Goal: Transaction & Acquisition: Purchase product/service

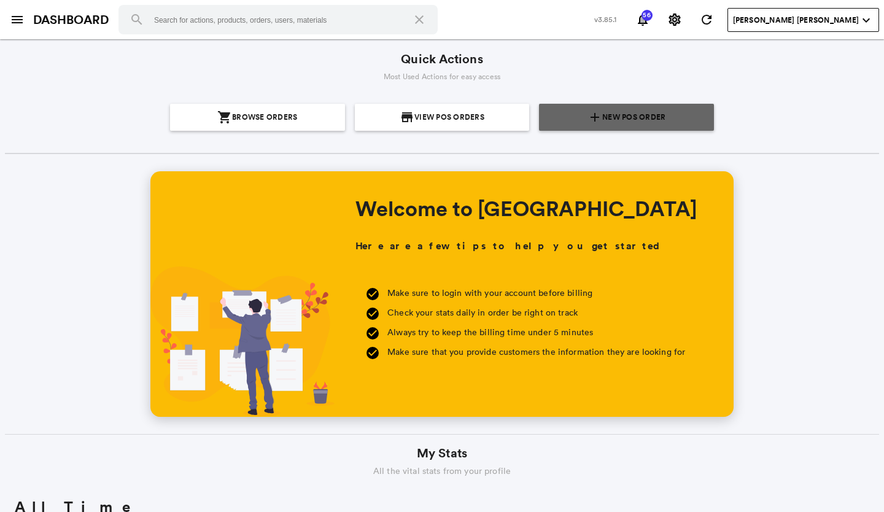
scroll to position [221, 422]
click at [657, 109] on span "New POS Order" at bounding box center [633, 117] width 63 height 27
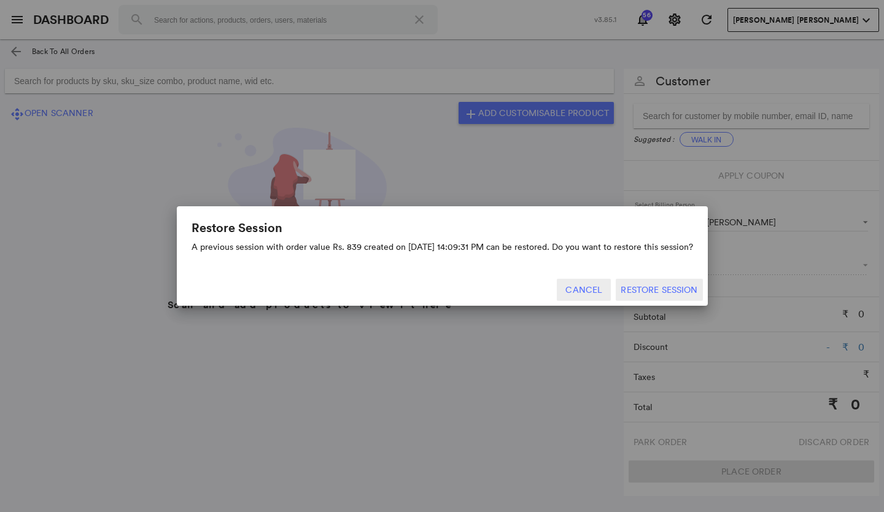
click at [599, 288] on button "Cancel" at bounding box center [584, 290] width 54 height 22
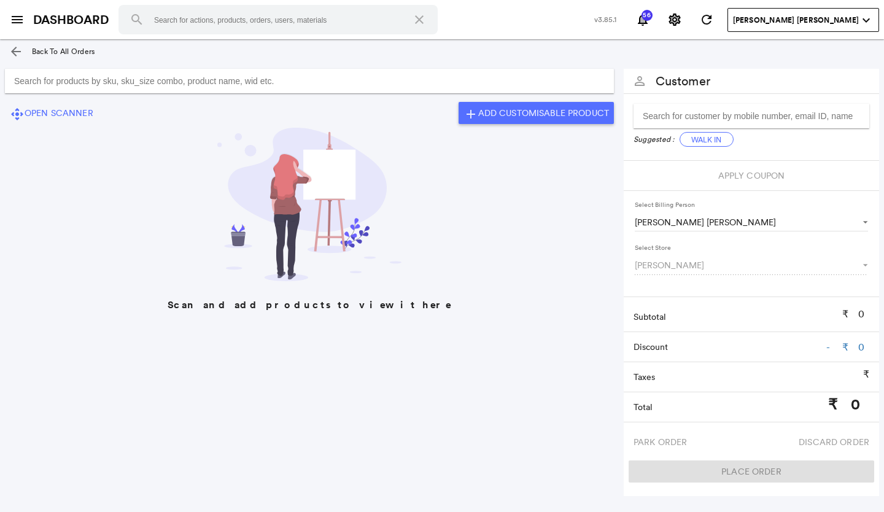
click at [312, 75] on input "Search for products by sku, sku_size combo, product name, wid etc." at bounding box center [309, 81] width 609 height 25
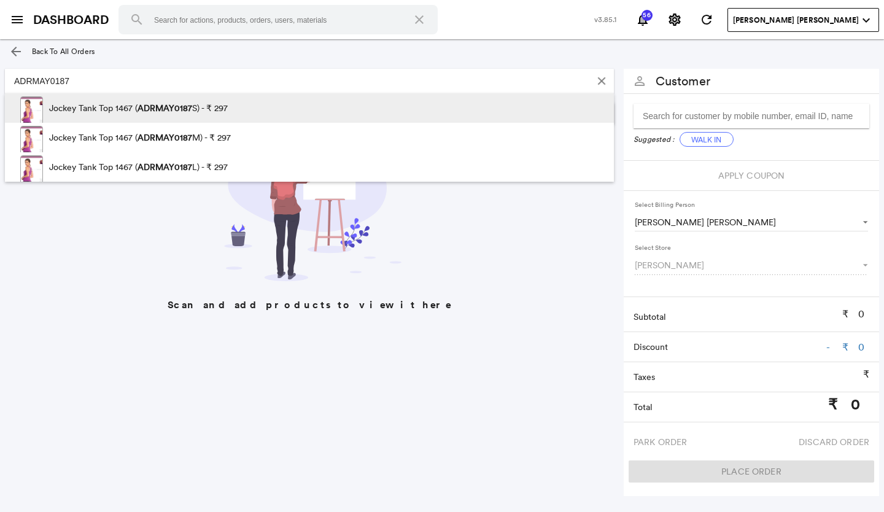
type input "ADRMAY0187"
click at [236, 109] on span at bounding box center [287, 111] width 118 height 37
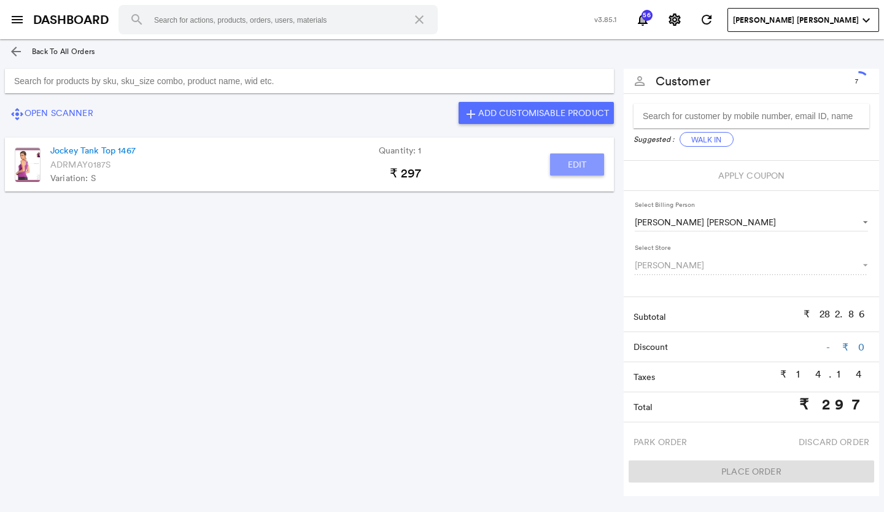
click at [597, 163] on button "Edit" at bounding box center [577, 164] width 54 height 22
type input "Jockey Tank Top 1467"
type input "1"
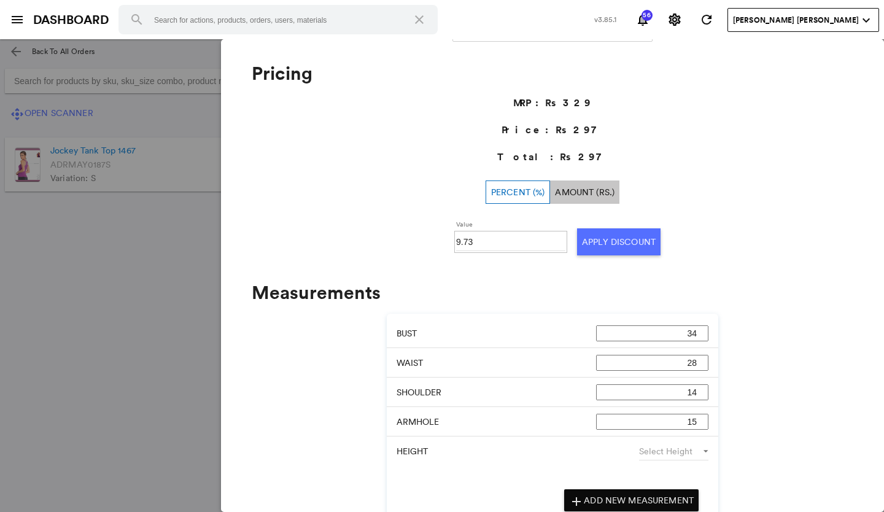
scroll to position [396, 0]
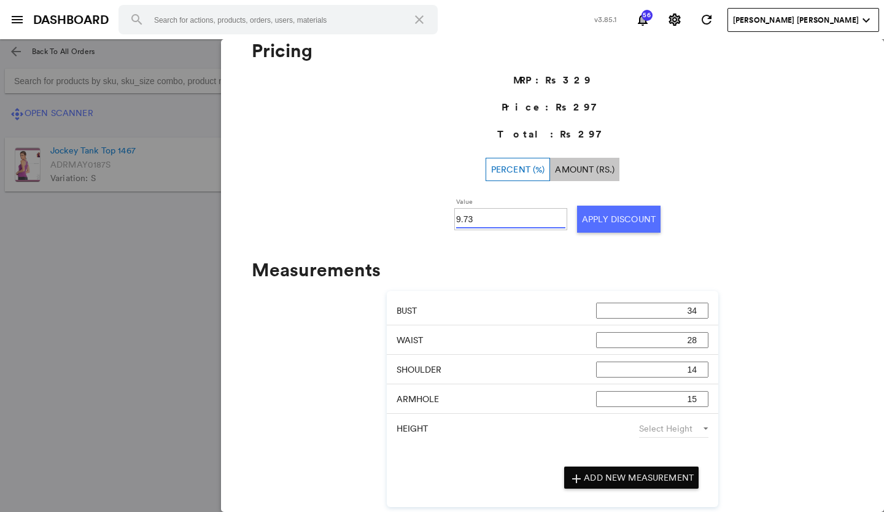
click at [492, 220] on input "9.73" at bounding box center [510, 219] width 109 height 18
click at [110, 239] on md-backdrop at bounding box center [442, 275] width 884 height 473
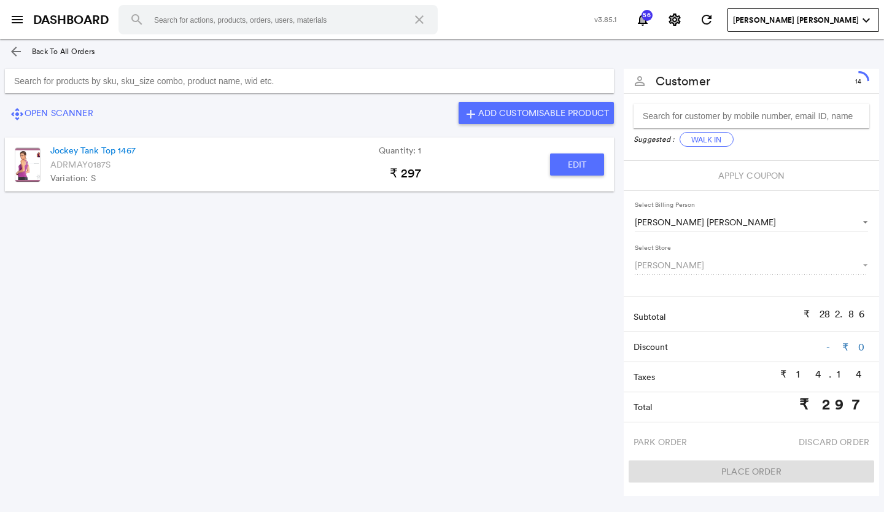
click at [585, 169] on button "Edit" at bounding box center [577, 164] width 54 height 22
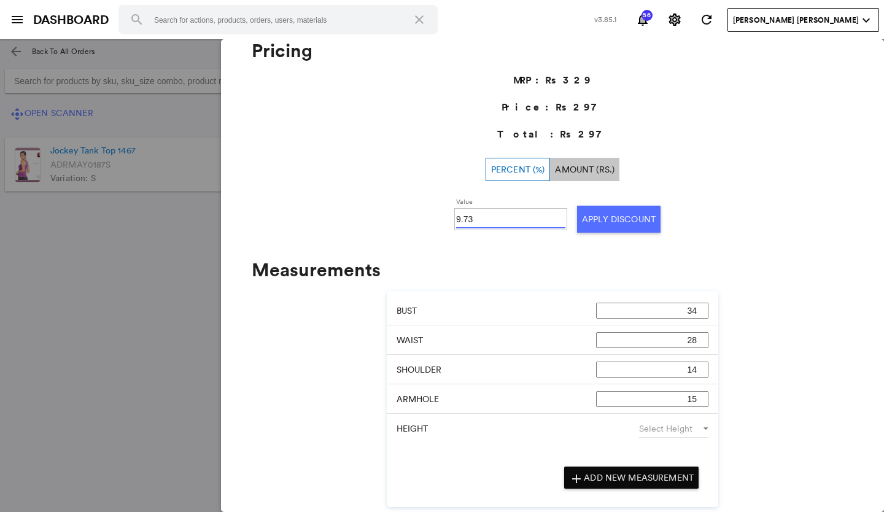
click at [469, 218] on input "9.73" at bounding box center [510, 219] width 109 height 18
type input "9"
type input "10"
click at [614, 219] on button "Apply Discount" at bounding box center [618, 219] width 83 height 27
click at [124, 343] on md-backdrop at bounding box center [442, 275] width 884 height 473
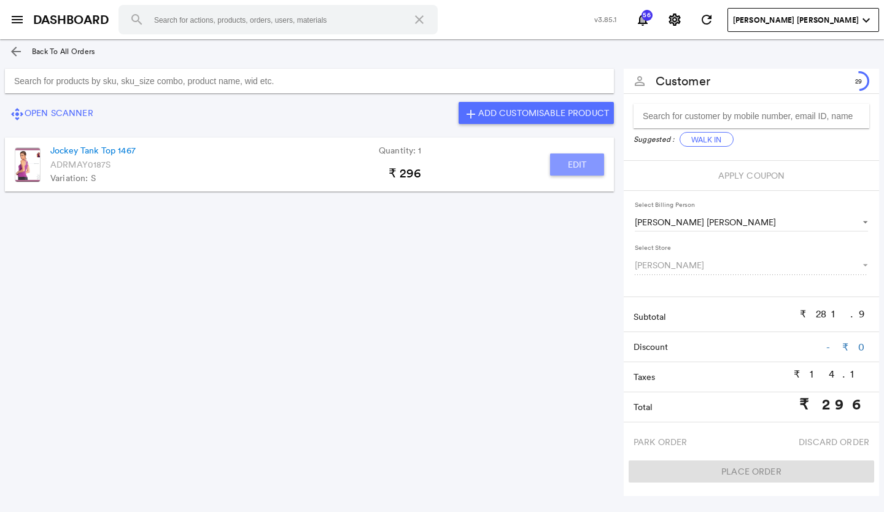
click at [563, 163] on button "Edit" at bounding box center [577, 164] width 54 height 22
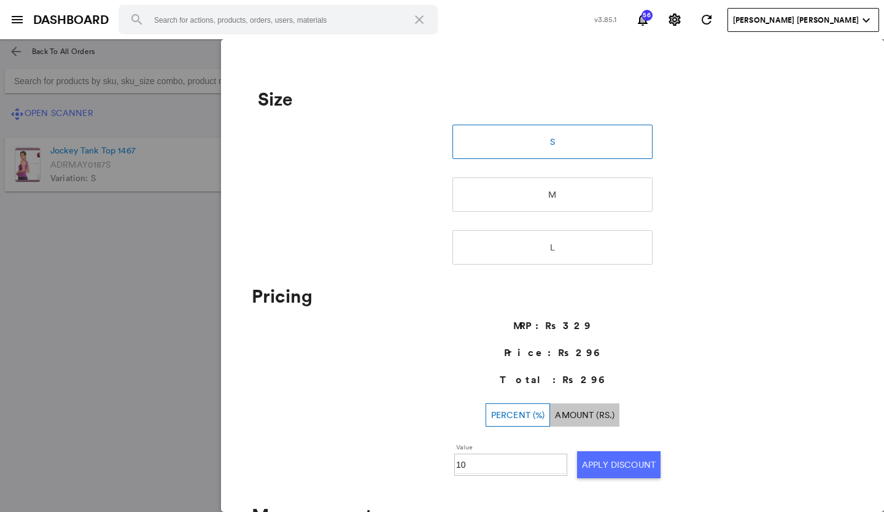
scroll to position [0, 0]
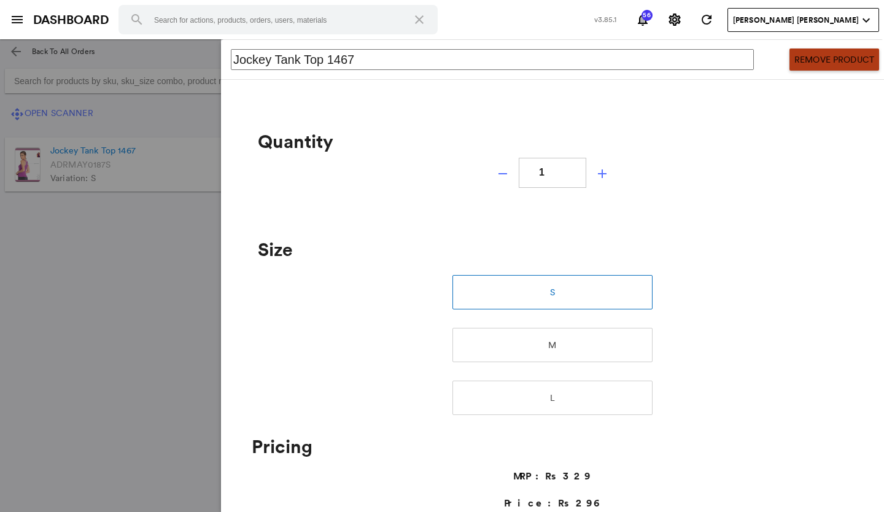
click at [809, 53] on button "Remove Product" at bounding box center [834, 59] width 90 height 22
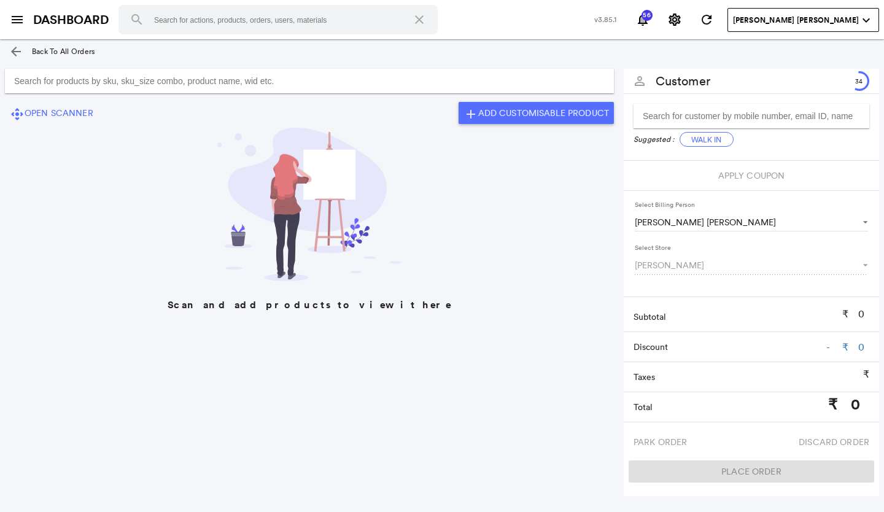
click at [319, 88] on input "Search for products by sku, sku_size combo, product name, wid etc." at bounding box center [309, 81] width 609 height 25
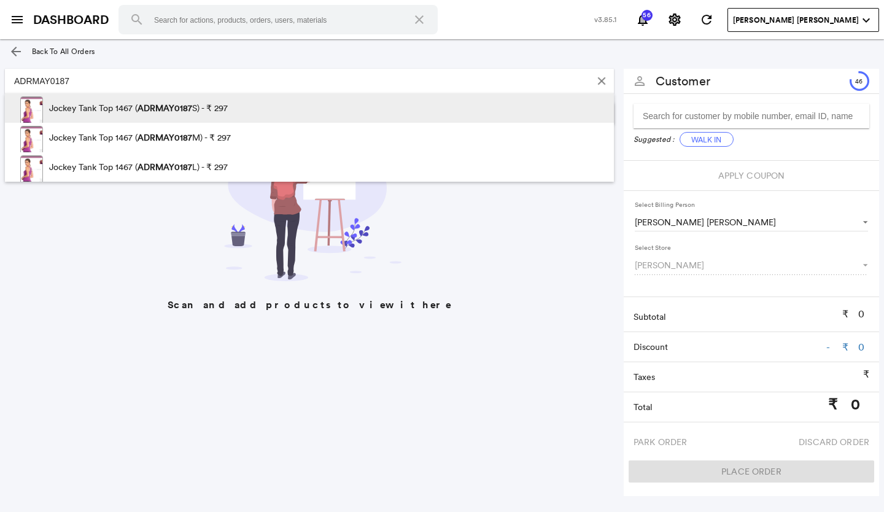
type input "ADRMAY0187"
click at [236, 112] on span at bounding box center [287, 111] width 118 height 37
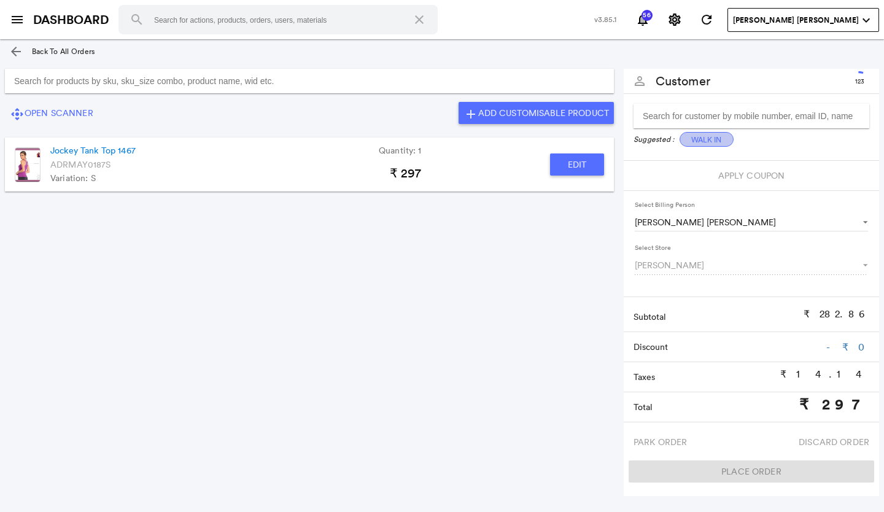
click at [708, 134] on button "Walk In" at bounding box center [706, 139] width 54 height 15
click at [703, 139] on button "Walk In" at bounding box center [706, 139] width 54 height 15
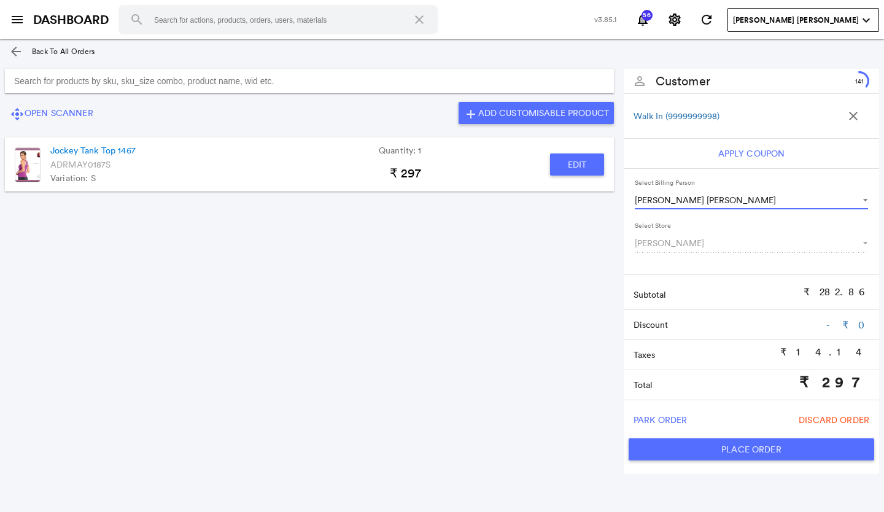
click at [865, 196] on span "Select Billing Person" at bounding box center [859, 199] width 15 height 12
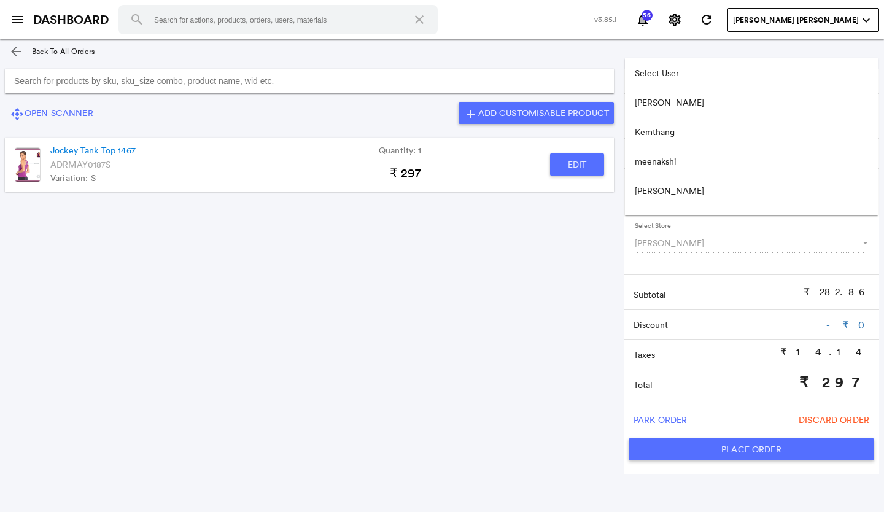
scroll to position [108, 0]
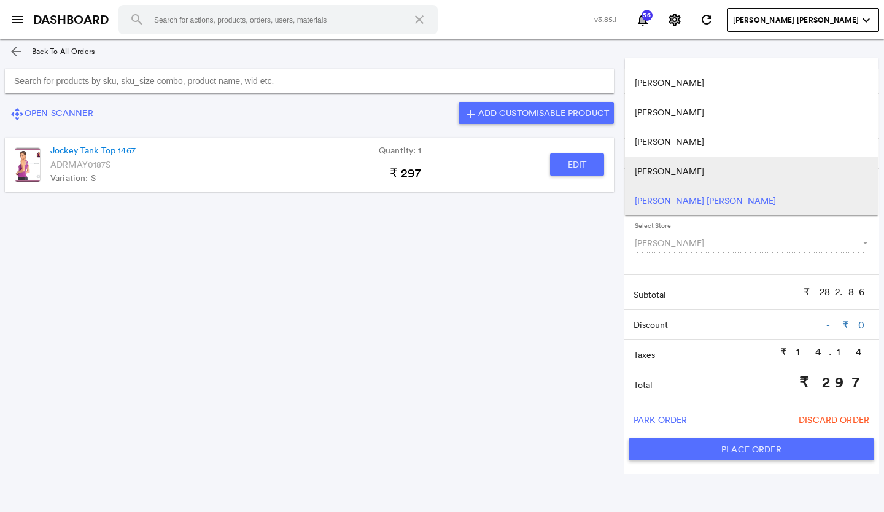
click at [668, 164] on md-option "[PERSON_NAME]" at bounding box center [751, 170] width 253 height 29
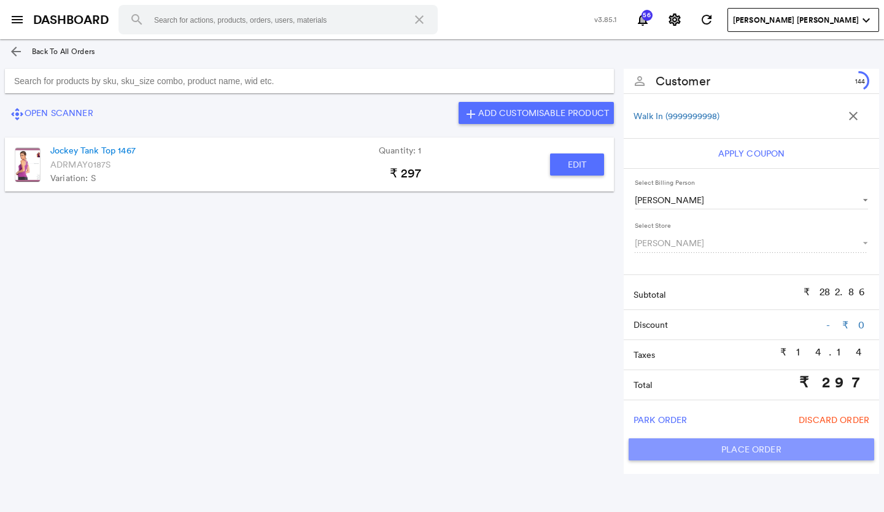
click at [706, 444] on button "Place Order" at bounding box center [750, 449] width 245 height 22
type input "297"
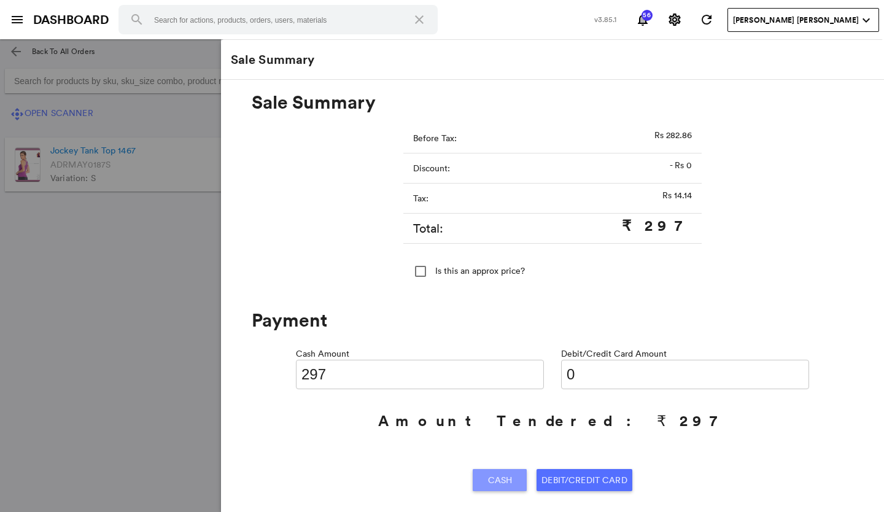
click at [498, 480] on span "Cash" at bounding box center [500, 480] width 25 height 22
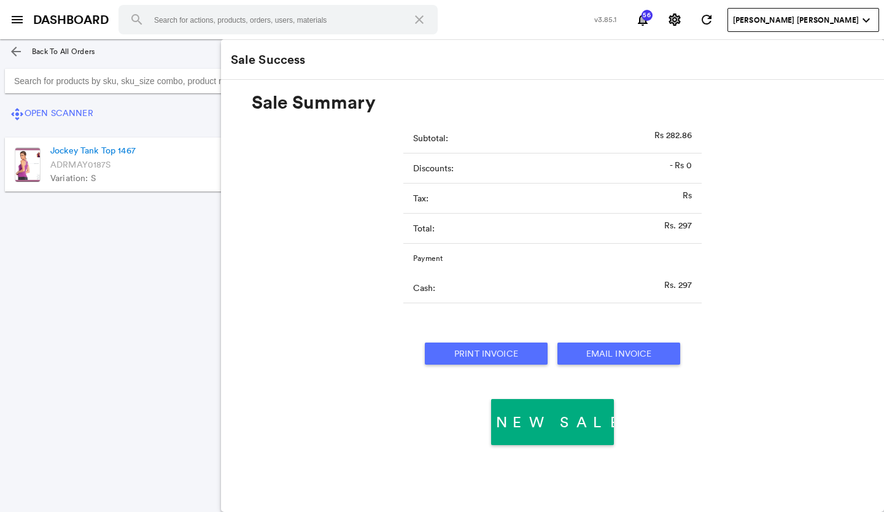
click at [511, 354] on button "Print Invoice" at bounding box center [486, 353] width 123 height 22
click at [90, 314] on section "control_camera Open Scanner add Add Customisable Product Jockey Tank Top 1467 Q…" at bounding box center [309, 266] width 619 height 405
click at [20, 16] on md-icon "menu" at bounding box center [17, 19] width 15 height 15
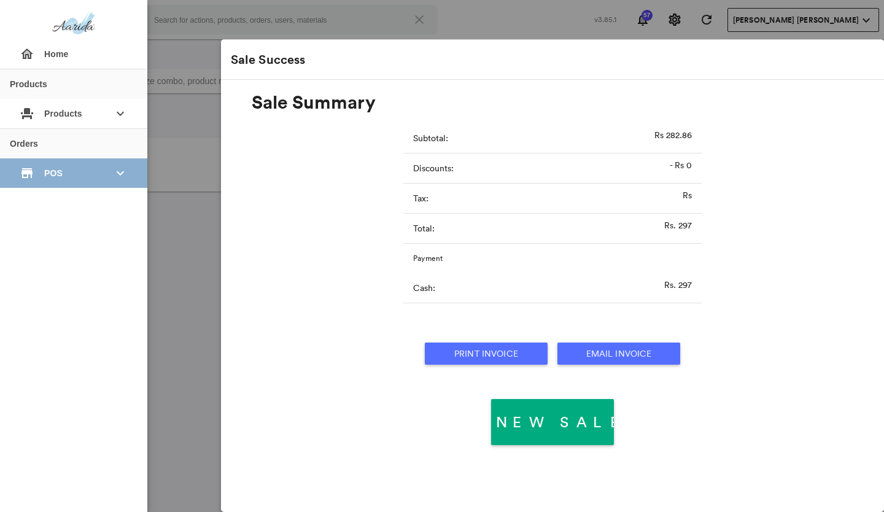
click at [48, 163] on span "POS" at bounding box center [73, 173] width 59 height 22
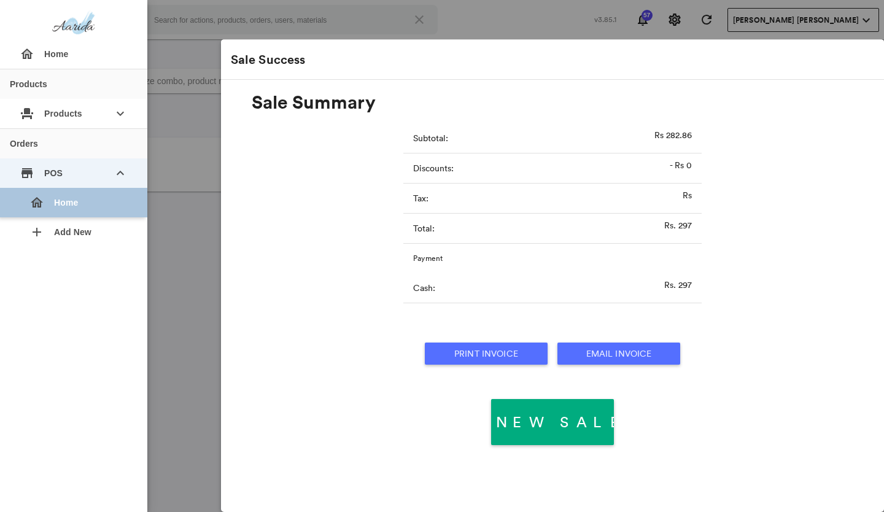
click at [52, 198] on div "home Home" at bounding box center [79, 202] width 118 height 29
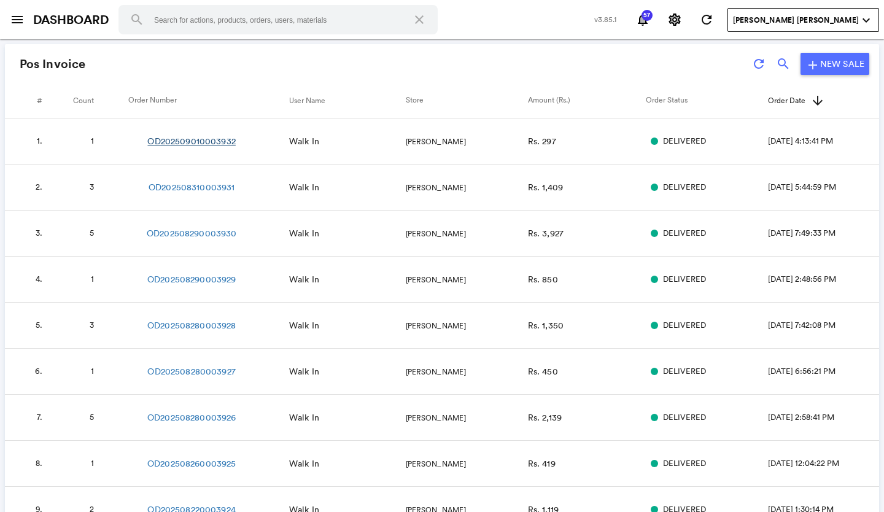
click at [181, 145] on link "OD202509010003932" at bounding box center [191, 141] width 88 height 12
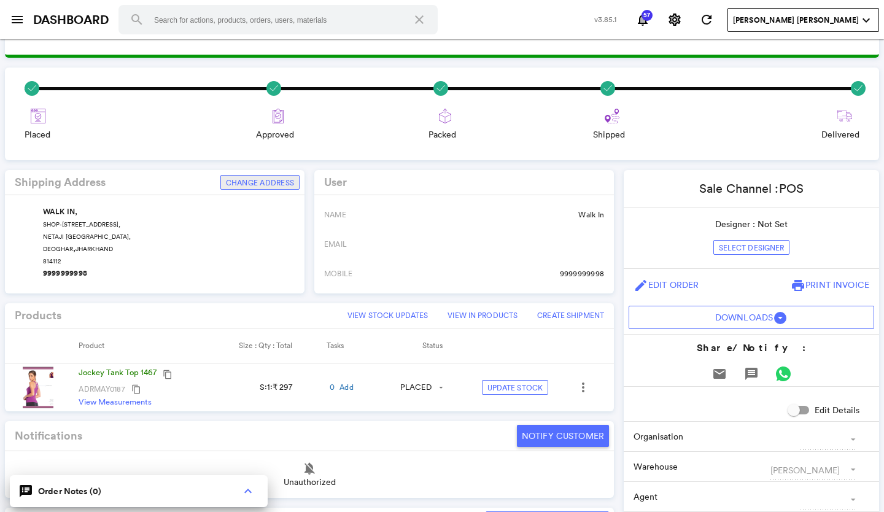
scroll to position [61, 0]
